Goal: Task Accomplishment & Management: Use online tool/utility

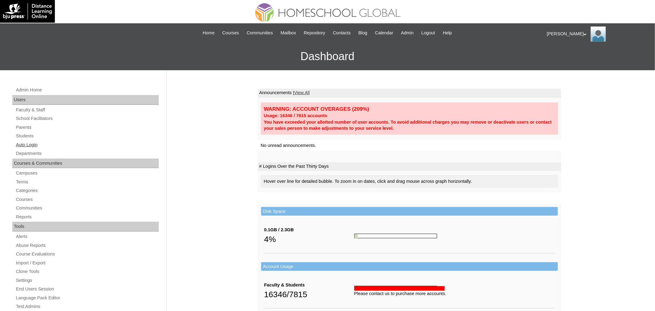
click at [33, 143] on link "Auto Login" at bounding box center [86, 145] width 143 height 8
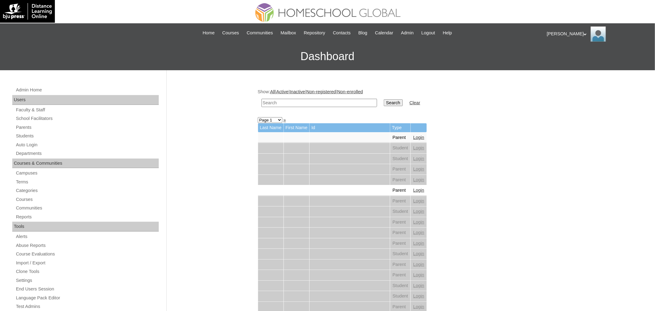
click at [320, 104] on input "text" at bounding box center [320, 103] width 116 height 8
paste input "[PERSON_NAME]"
type input "[PERSON_NAME]"
click at [385, 101] on input "Search" at bounding box center [393, 102] width 19 height 7
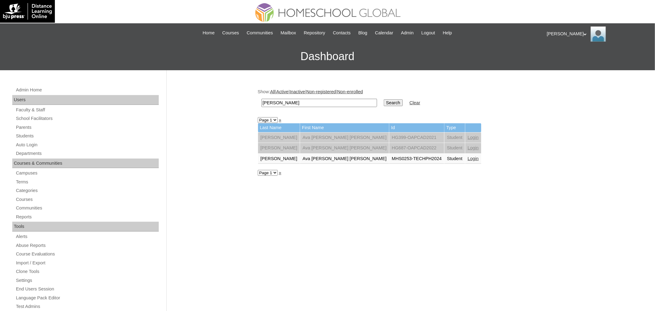
click at [468, 157] on link "Login" at bounding box center [473, 158] width 11 height 5
